Goal: Find specific page/section: Find specific page/section

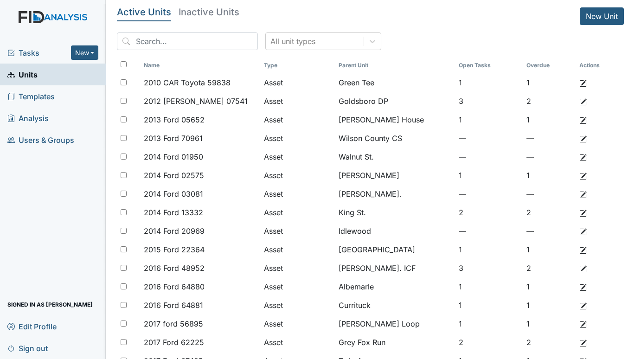
click at [37, 53] on span "Tasks" at bounding box center [39, 52] width 64 height 11
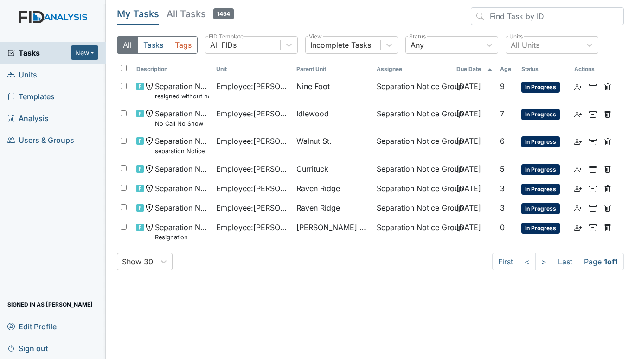
click at [33, 74] on span "Units" at bounding box center [22, 74] width 30 height 14
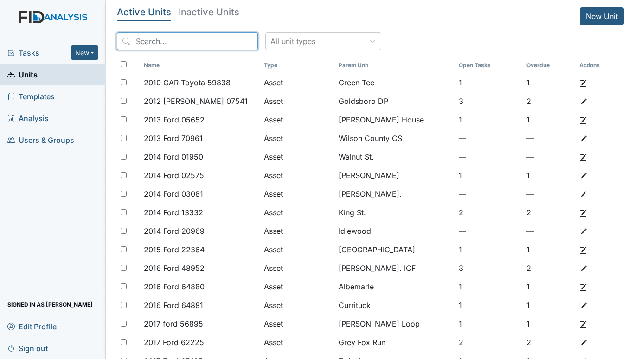
click at [159, 38] on input "search" at bounding box center [187, 41] width 141 height 18
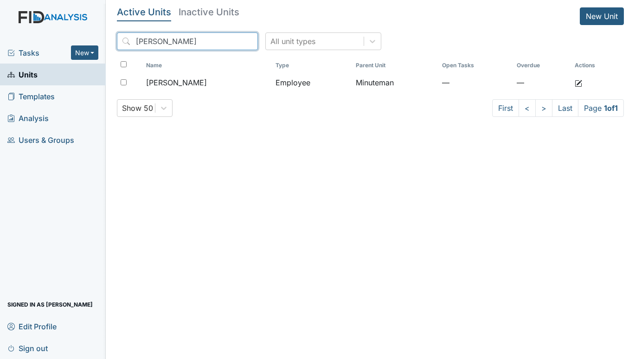
type input "adams"
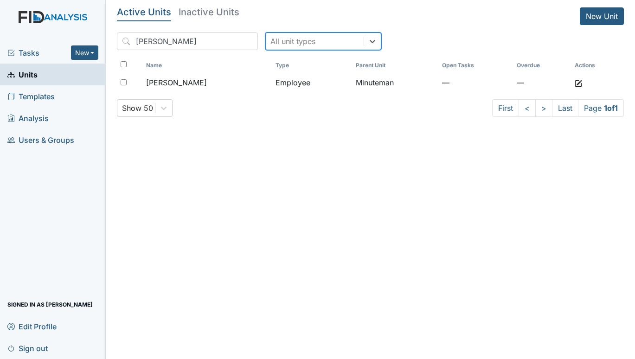
click at [213, 13] on h5 "Inactive Units" at bounding box center [209, 11] width 61 height 9
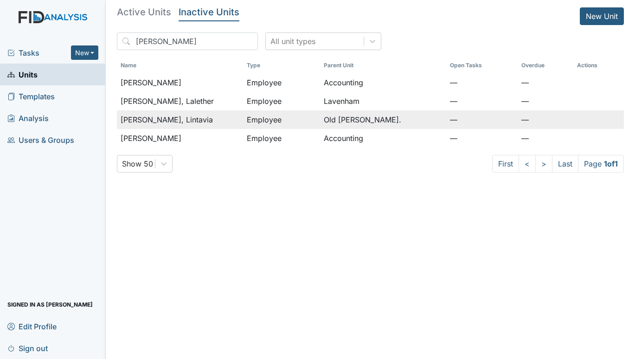
click at [183, 121] on div "[PERSON_NAME], Lintavia" at bounding box center [180, 119] width 119 height 11
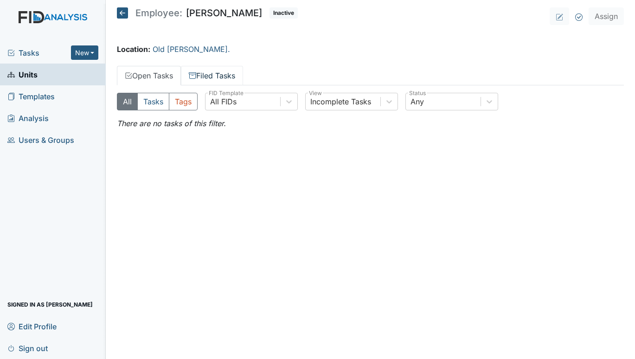
click at [209, 71] on link "Filed Tasks" at bounding box center [212, 75] width 62 height 19
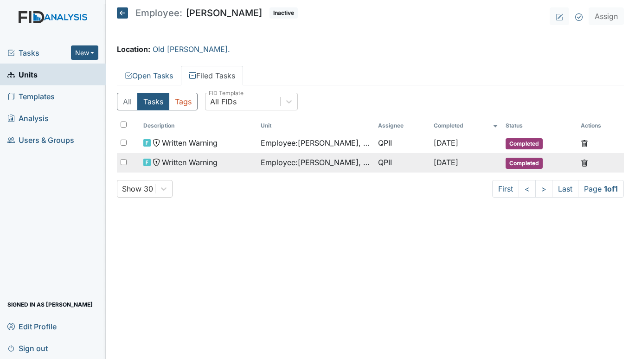
click at [197, 164] on span "Written Warning" at bounding box center [190, 162] width 56 height 11
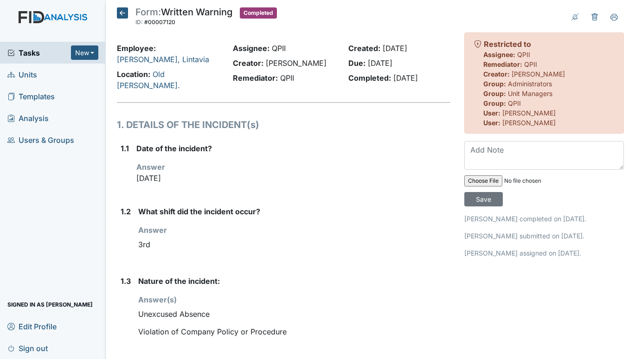
click at [120, 13] on icon at bounding box center [122, 12] width 11 height 11
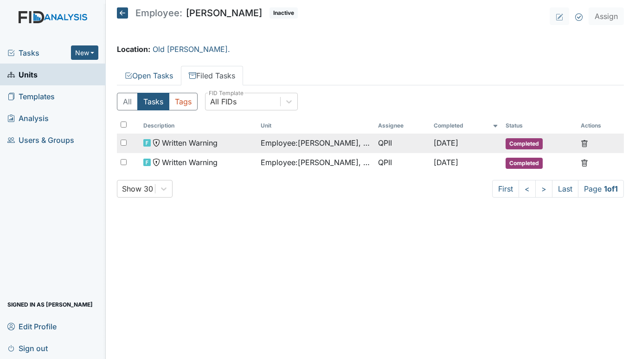
click at [294, 140] on span "Employee : Adams, Lintavia" at bounding box center [316, 142] width 110 height 11
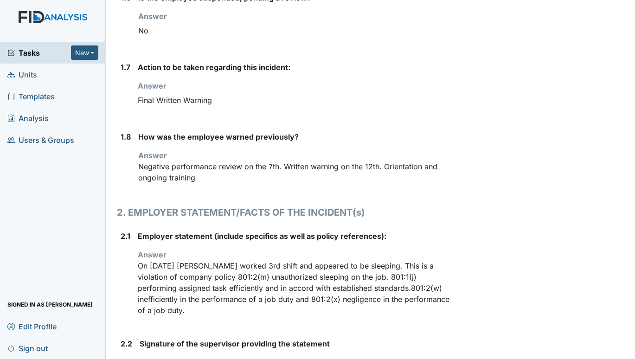
scroll to position [603, 0]
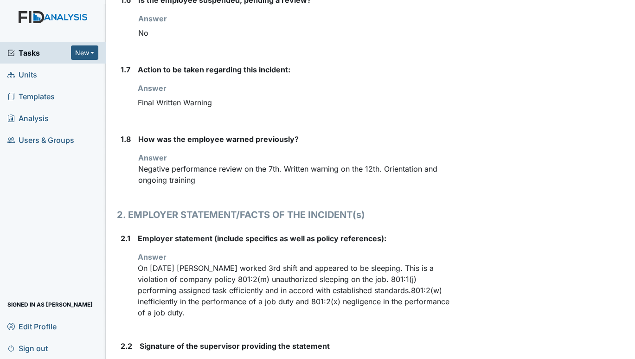
click at [24, 78] on span "Units" at bounding box center [22, 74] width 30 height 14
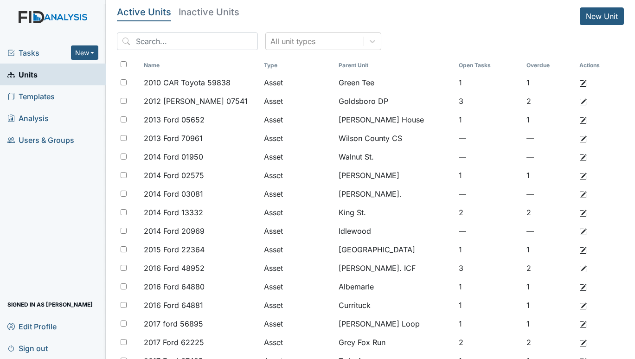
click at [27, 52] on span "Tasks" at bounding box center [39, 52] width 64 height 11
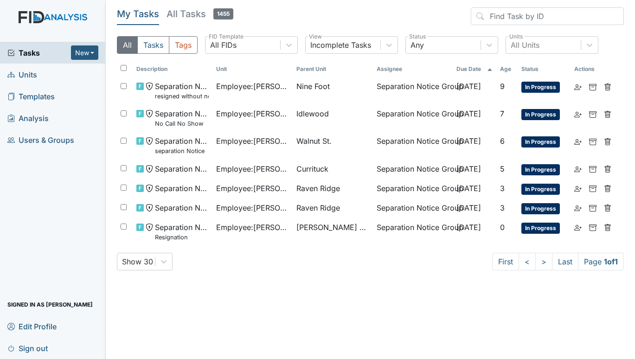
click at [36, 77] on span "Units" at bounding box center [22, 74] width 30 height 14
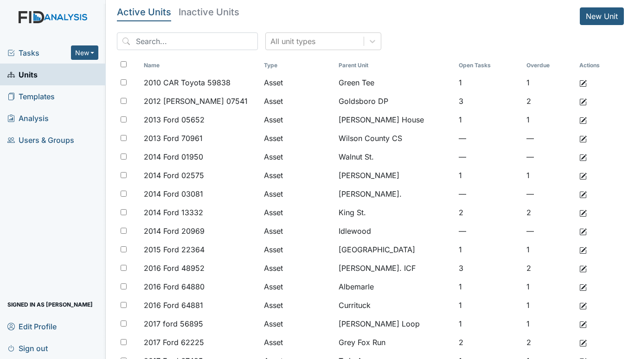
click at [18, 52] on span "Tasks" at bounding box center [39, 52] width 64 height 11
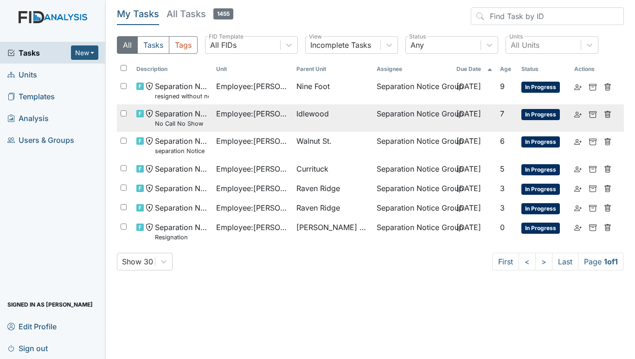
click at [261, 110] on span "Employee : Johnson, Nakia" at bounding box center [252, 113] width 73 height 11
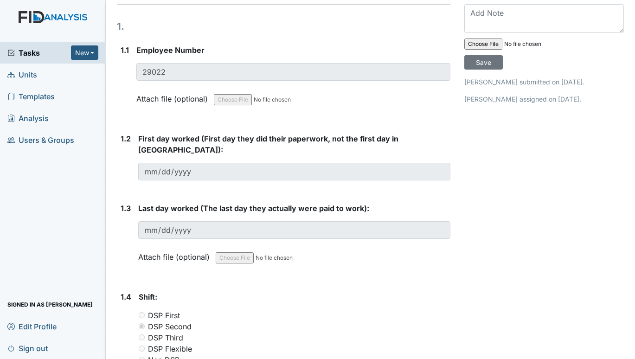
scroll to position [139, 0]
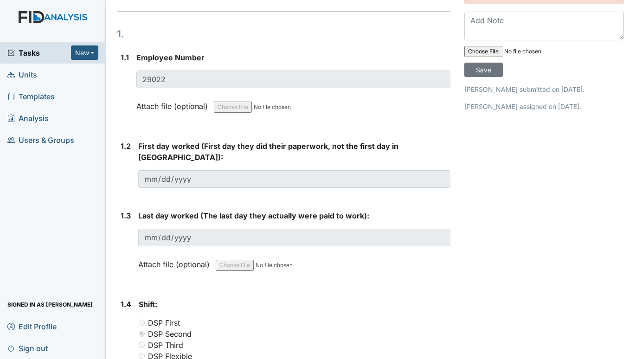
click at [26, 70] on span "Units" at bounding box center [22, 74] width 30 height 14
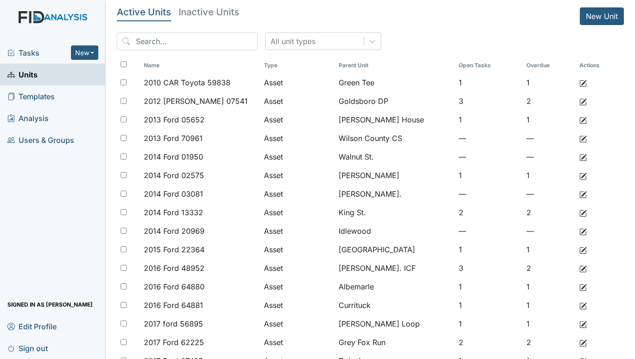
click at [35, 48] on span "Tasks" at bounding box center [39, 52] width 64 height 11
